Goal: Transaction & Acquisition: Purchase product/service

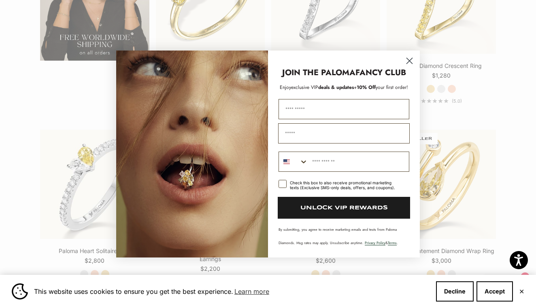
scroll to position [1356, 0]
click at [409, 59] on circle "Close dialog" at bounding box center [409, 60] width 13 height 13
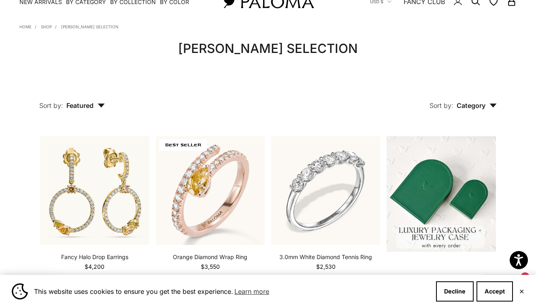
scroll to position [91, 0]
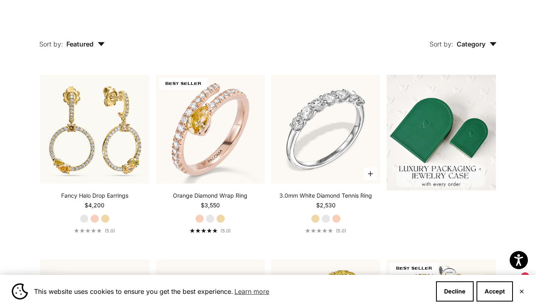
click at [318, 197] on link "3.0mm White Diamond Tennis Ring" at bounding box center [325, 196] width 93 height 8
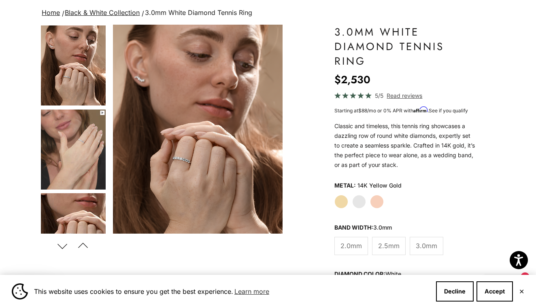
scroll to position [57, 0]
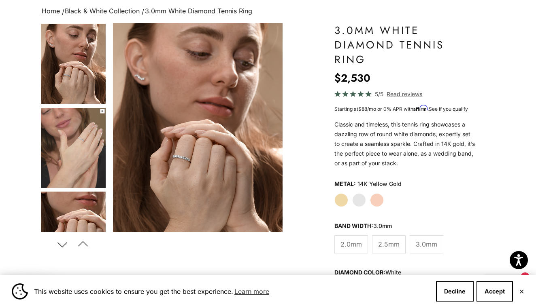
click at [360, 200] on label "White Gold" at bounding box center [359, 200] width 14 height 14
click at [339, 202] on label "Yellow Gold" at bounding box center [341, 200] width 14 height 14
click at [378, 200] on label "Rose Gold" at bounding box center [377, 200] width 14 height 14
click at [357, 200] on label "White Gold" at bounding box center [359, 200] width 14 height 14
click at [340, 200] on label "Yellow Gold" at bounding box center [341, 200] width 14 height 14
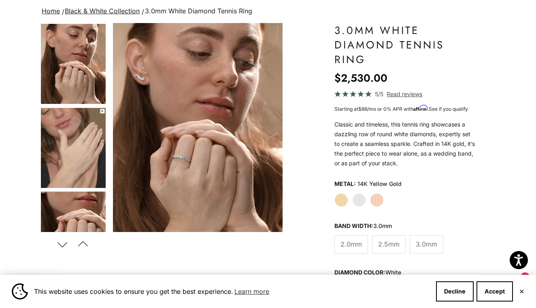
click at [366, 200] on div "Yellow Gold White Gold Rose Gold" at bounding box center [404, 200] width 141 height 14
click at [357, 199] on label "White Gold" at bounding box center [359, 200] width 14 height 14
click at [344, 244] on span "2.0mm" at bounding box center [350, 244] width 21 height 11
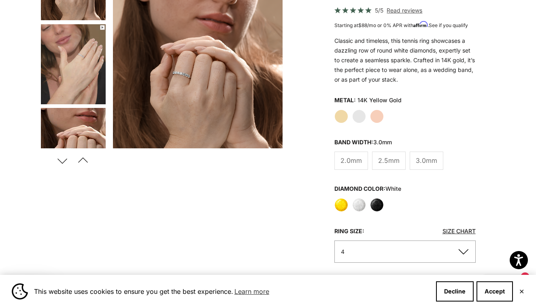
scroll to position [142, 0]
click at [376, 207] on label "Black" at bounding box center [377, 205] width 14 height 14
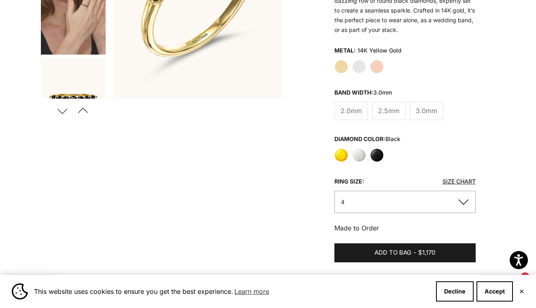
scroll to position [191, 0]
click at [339, 155] on label "Yellow" at bounding box center [341, 155] width 14 height 14
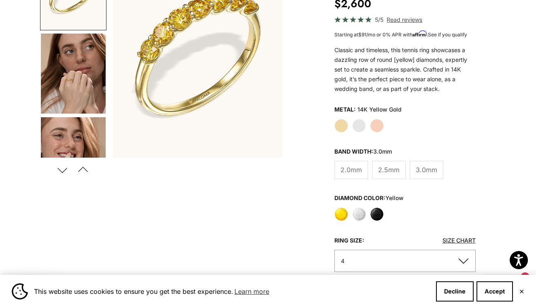
scroll to position [139, 0]
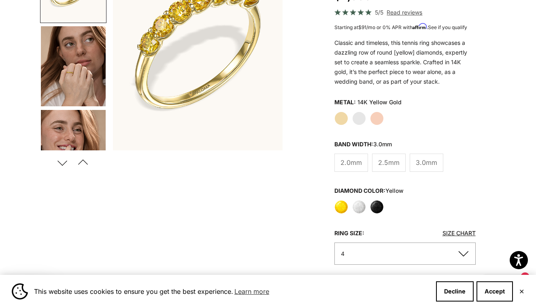
click at [355, 206] on label "White" at bounding box center [359, 207] width 14 height 14
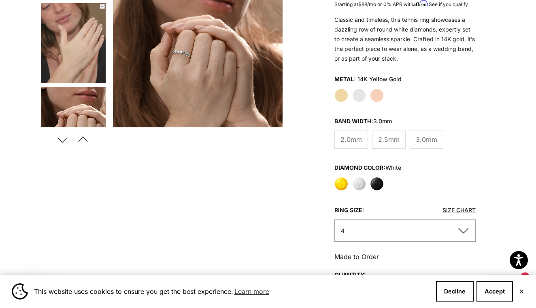
scroll to position [164, 0]
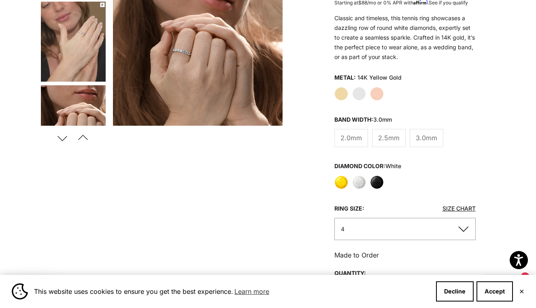
click at [358, 96] on label "White Gold" at bounding box center [359, 94] width 14 height 14
click at [465, 229] on button "4" at bounding box center [404, 229] width 141 height 22
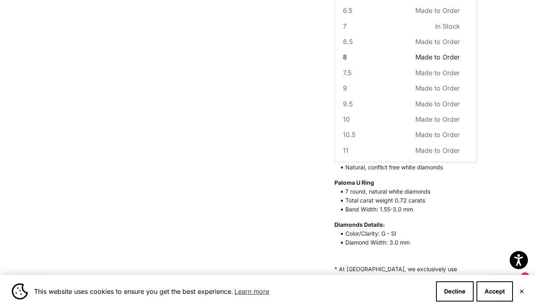
scroll to position [80, 0]
click at [343, 86] on span "9" at bounding box center [345, 88] width 4 height 11
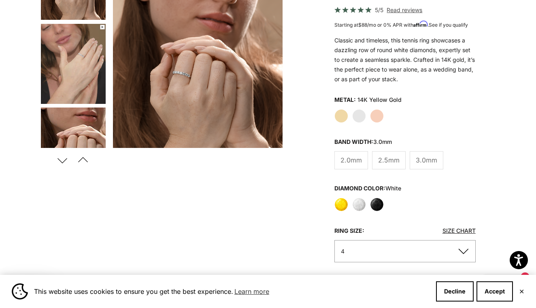
scroll to position [142, 0]
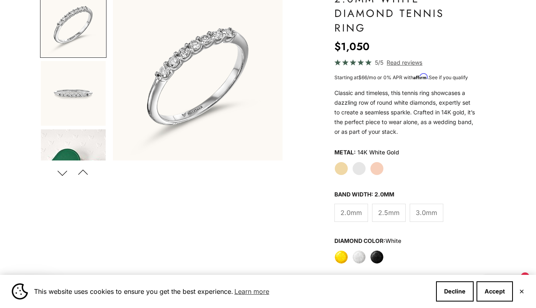
scroll to position [89, 0]
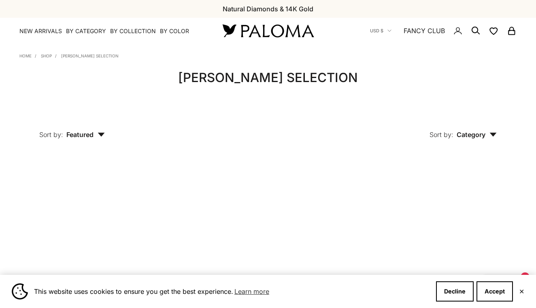
scroll to position [42, 0]
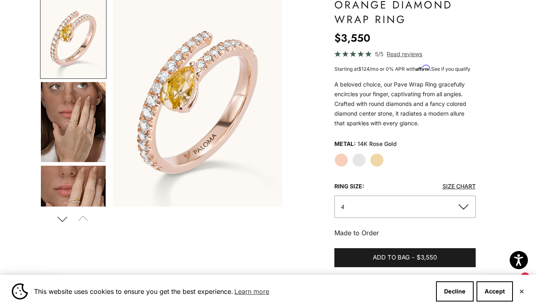
scroll to position [87, 0]
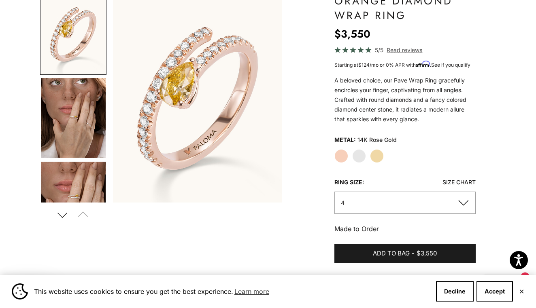
click at [363, 153] on label "White Gold" at bounding box center [359, 156] width 14 height 14
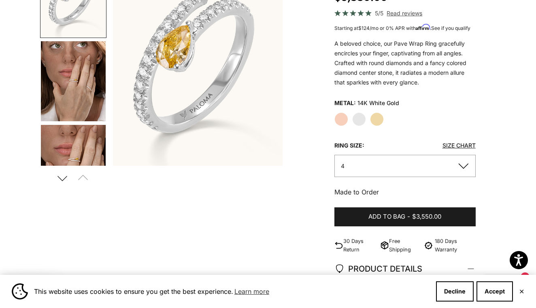
scroll to position [124, 0]
click at [465, 166] on button "4" at bounding box center [404, 166] width 141 height 22
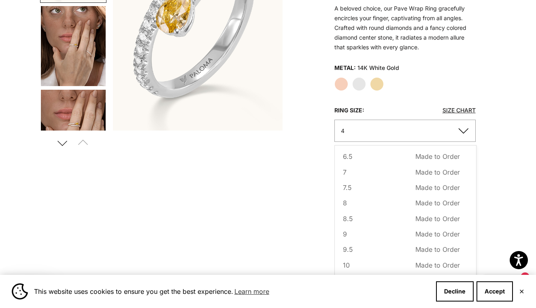
scroll to position [162, 0]
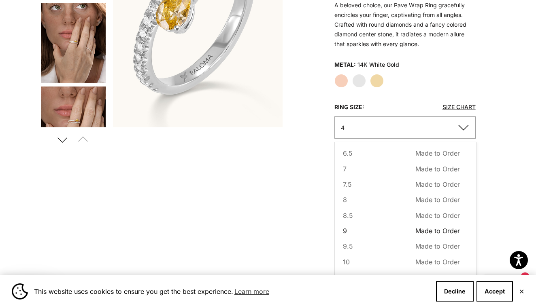
click at [425, 231] on span "Made to Order" at bounding box center [437, 231] width 45 height 11
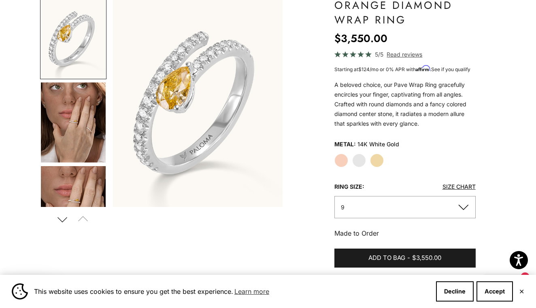
scroll to position [83, 0]
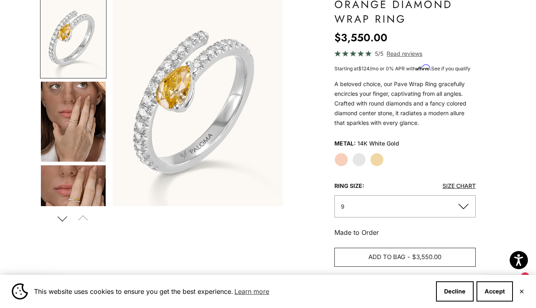
click at [378, 253] on span "Add to bag" at bounding box center [386, 258] width 37 height 10
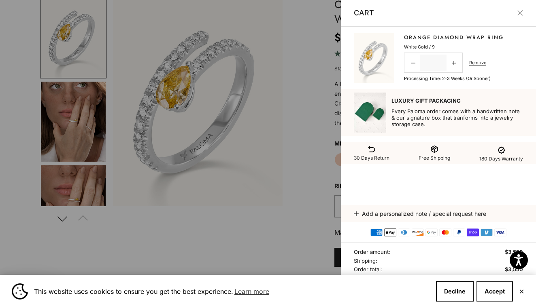
click at [497, 294] on button "Accept" at bounding box center [494, 292] width 36 height 20
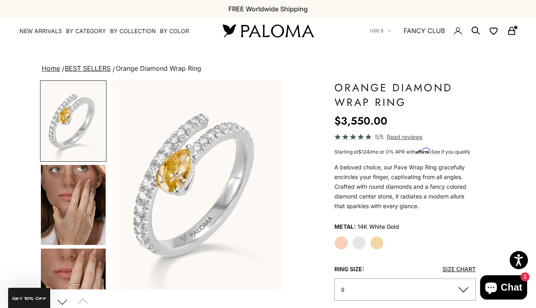
scroll to position [0, 0]
click at [511, 28] on icon "Secondary navigation" at bounding box center [512, 31] width 10 height 10
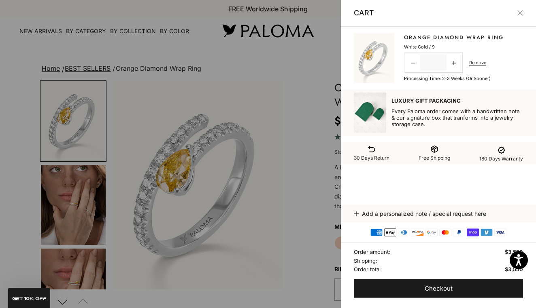
click at [522, 12] on button "Close" at bounding box center [520, 13] width 6 height 6
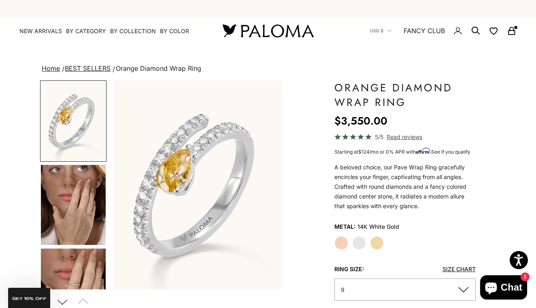
click at [346, 242] on label "Rose Gold" at bounding box center [341, 243] width 14 height 14
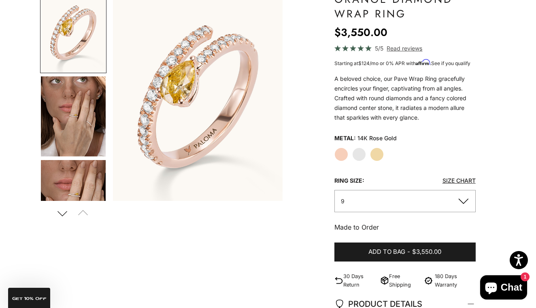
scroll to position [89, 0]
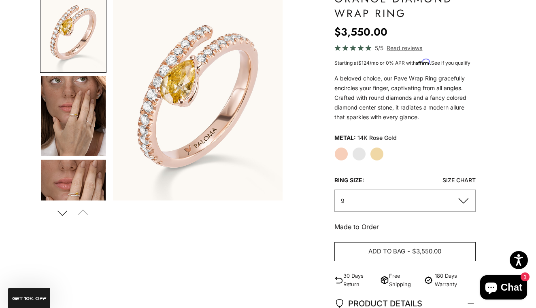
click at [406, 250] on button "Add to bag - $3,550.00" at bounding box center [404, 251] width 141 height 19
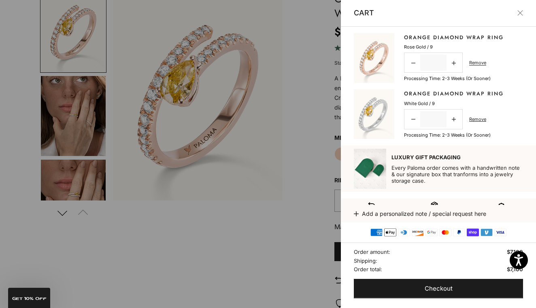
click at [520, 11] on button "Close" at bounding box center [520, 13] width 6 height 6
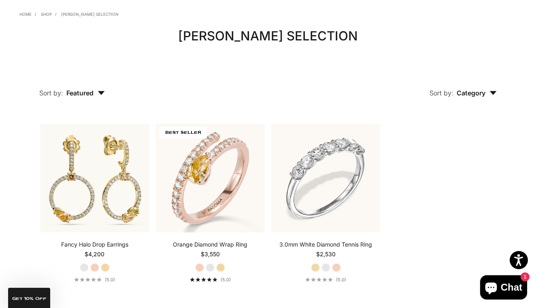
scroll to position [42, 0]
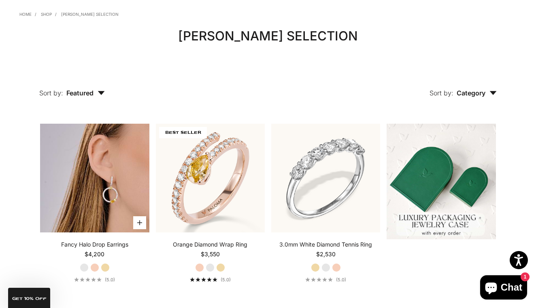
click at [120, 177] on img at bounding box center [94, 178] width 109 height 109
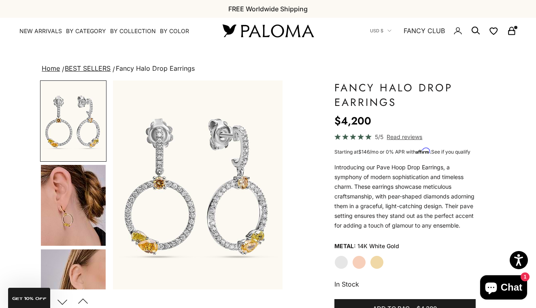
click at [81, 232] on img "Go to item 4" at bounding box center [73, 205] width 65 height 81
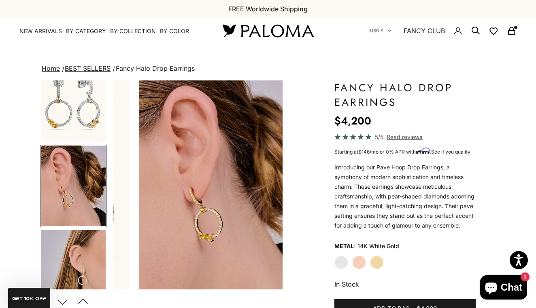
scroll to position [0, 179]
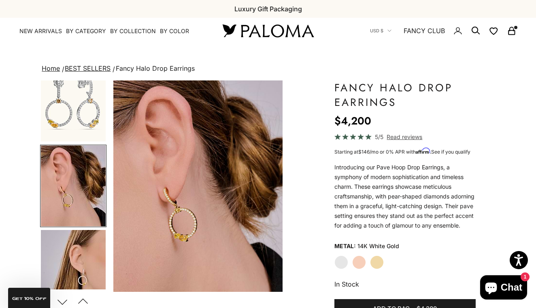
click at [77, 98] on img "Go to item 2" at bounding box center [73, 102] width 65 height 80
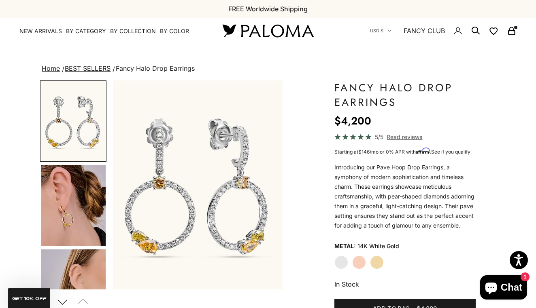
click at [510, 31] on icon "Secondary navigation" at bounding box center [512, 30] width 4 height 4
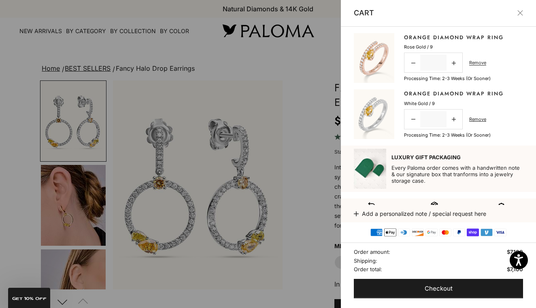
click at [518, 62] on line-item "Orange Diamond Wrap Ring Sale price $3,550 Rose Gold / 9 Decrease quantity * In…" at bounding box center [438, 58] width 169 height 50
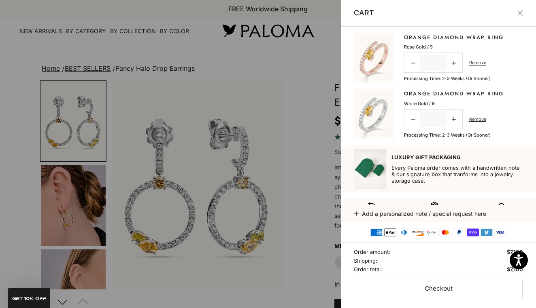
click at [421, 289] on button "Checkout" at bounding box center [438, 288] width 169 height 19
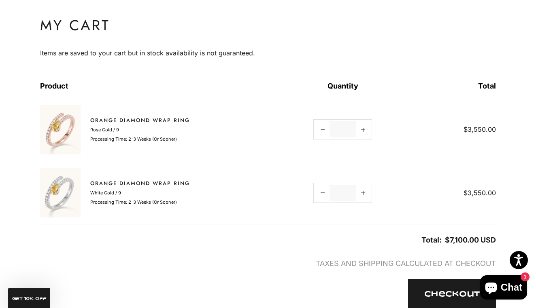
scroll to position [53, 0]
click at [324, 195] on link "Decrease quantity" at bounding box center [322, 193] width 14 height 17
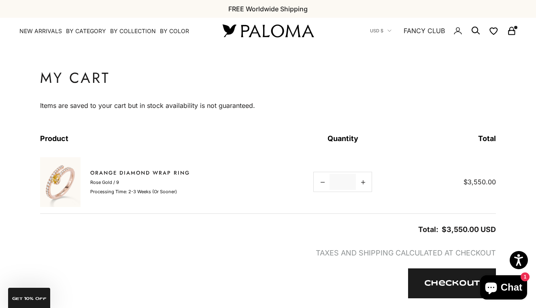
click at [64, 176] on img at bounding box center [60, 182] width 40 height 50
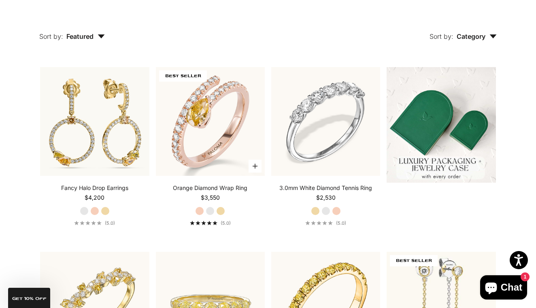
scroll to position [98, 0]
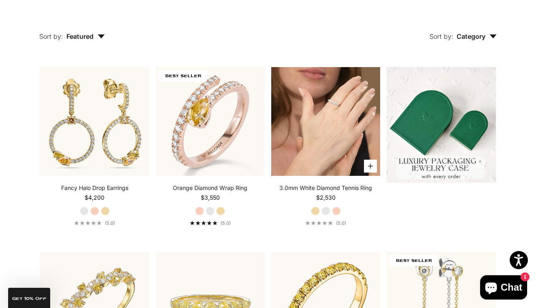
click at [330, 128] on video "#YellowGold\a#WhiteGold\a#RoseGold" at bounding box center [325, 121] width 109 height 109
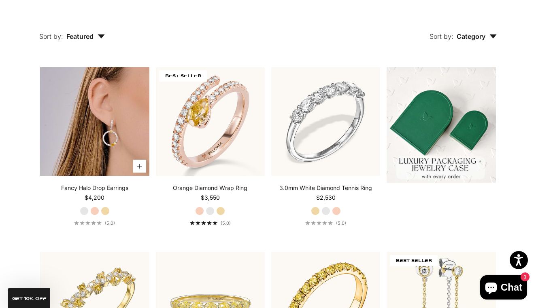
click at [74, 90] on img at bounding box center [94, 121] width 109 height 109
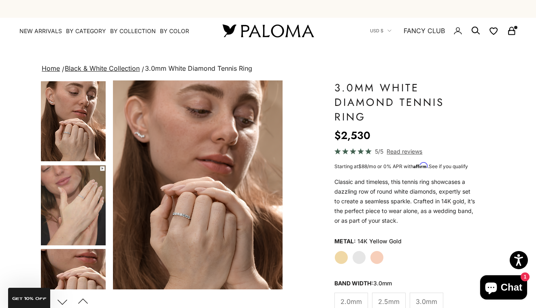
click at [361, 258] on label "White Gold" at bounding box center [359, 258] width 14 height 14
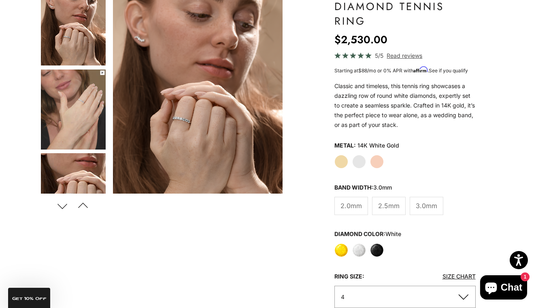
scroll to position [96, 0]
click at [427, 202] on span "3.0mm" at bounding box center [426, 206] width 21 height 11
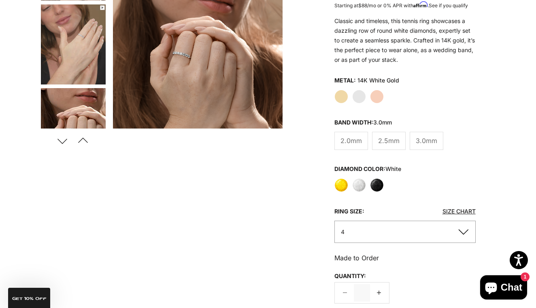
scroll to position [177, 0]
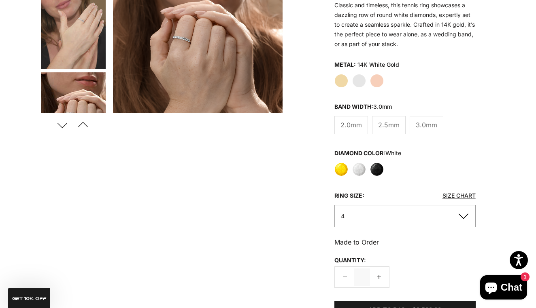
click at [461, 215] on button "4" at bounding box center [404, 216] width 141 height 22
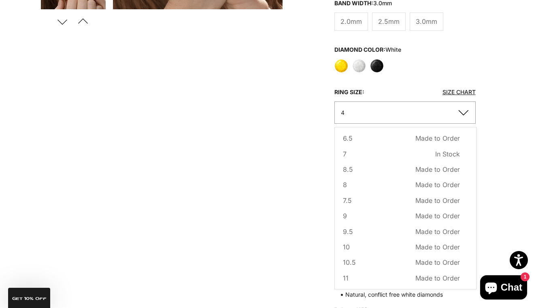
scroll to position [281, 0]
click at [422, 213] on span "Made to Order" at bounding box center [437, 215] width 45 height 11
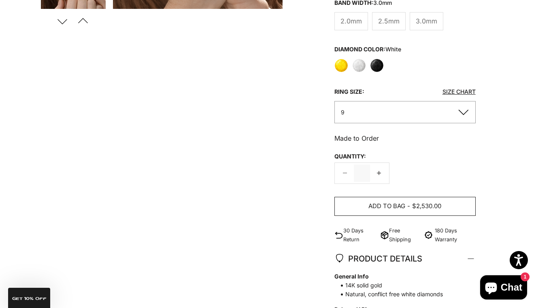
click at [419, 202] on span "$2,530.00" at bounding box center [426, 207] width 29 height 10
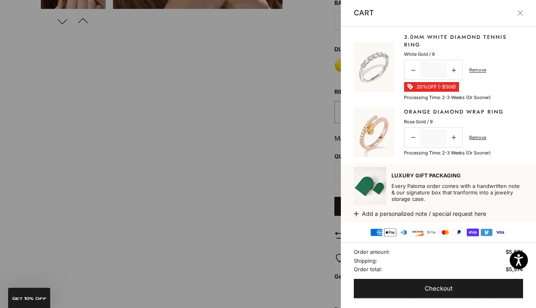
click at [520, 13] on button "Close" at bounding box center [520, 13] width 6 height 6
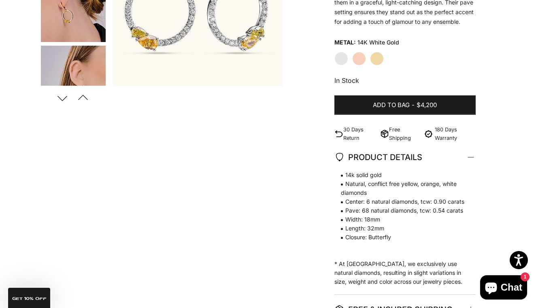
scroll to position [205, 0]
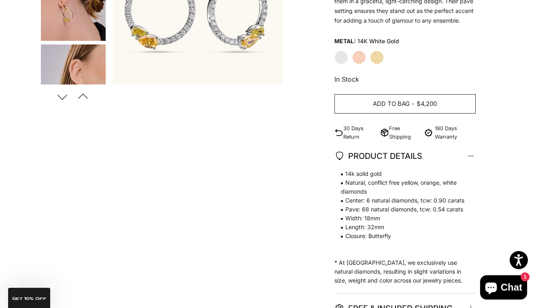
click at [412, 113] on button "Add to bag - $4,200" at bounding box center [404, 103] width 141 height 19
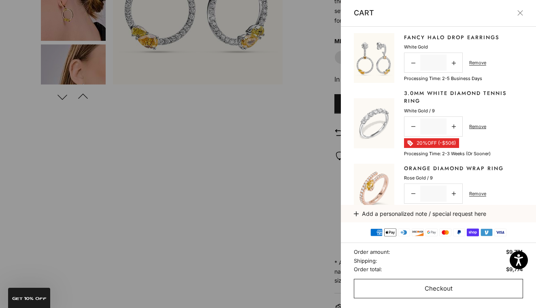
click at [425, 289] on span "Checkout" at bounding box center [439, 289] width 28 height 10
